Goal: Find specific page/section: Find specific page/section

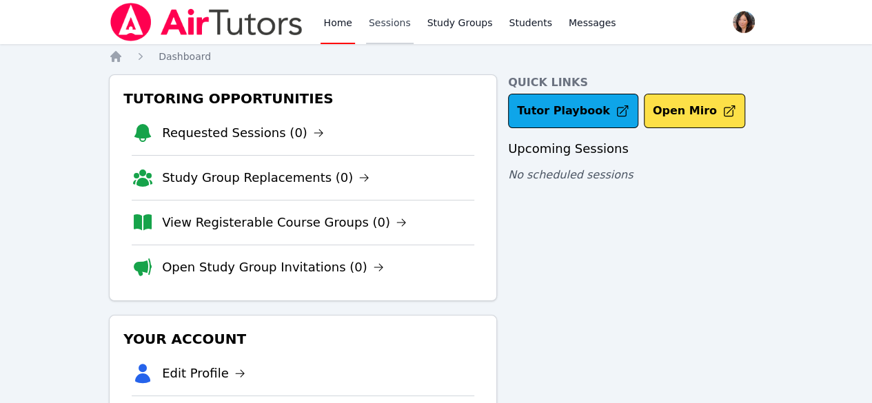
click at [397, 17] on link "Sessions" at bounding box center [390, 22] width 48 height 44
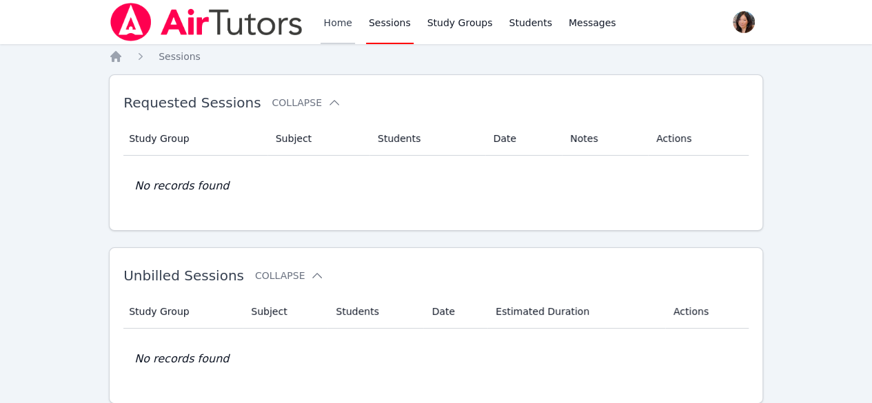
click at [340, 20] on link "Home" at bounding box center [337, 22] width 34 height 44
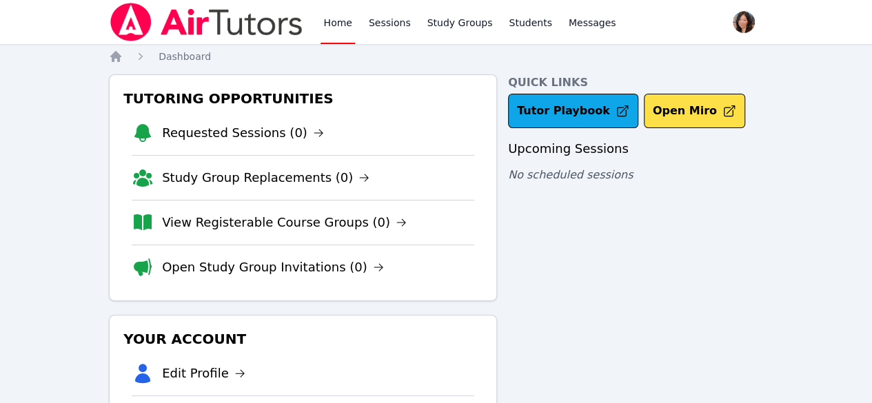
click at [340, 20] on link "Home" at bounding box center [337, 22] width 34 height 44
click at [408, 34] on div "Home Sessions Study Groups Students Messages" at bounding box center [469, 22] width 298 height 44
click at [390, 28] on link "Sessions" at bounding box center [390, 22] width 48 height 44
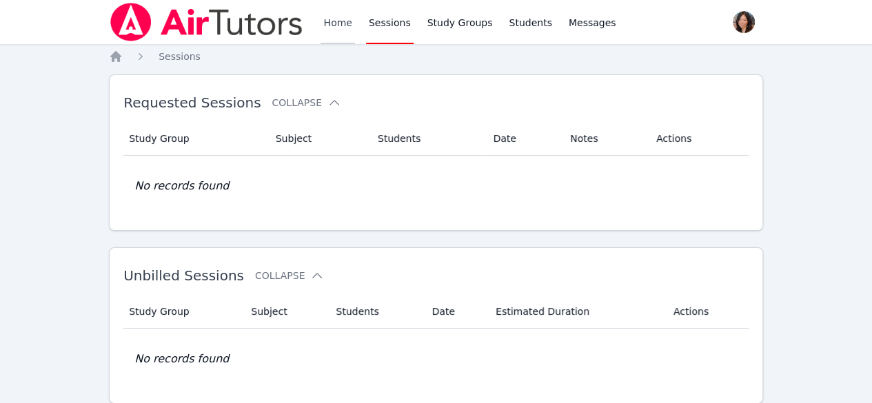
click at [334, 21] on link "Home" at bounding box center [337, 22] width 34 height 44
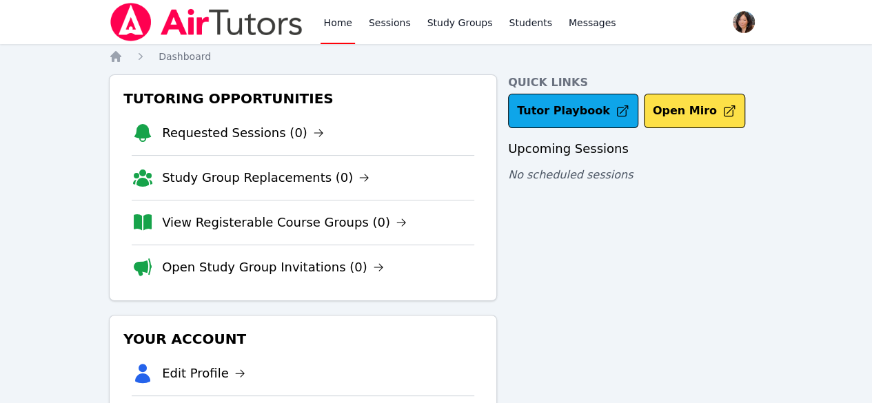
click at [334, 21] on link "Home" at bounding box center [337, 22] width 34 height 44
